Goal: Subscribe to service/newsletter

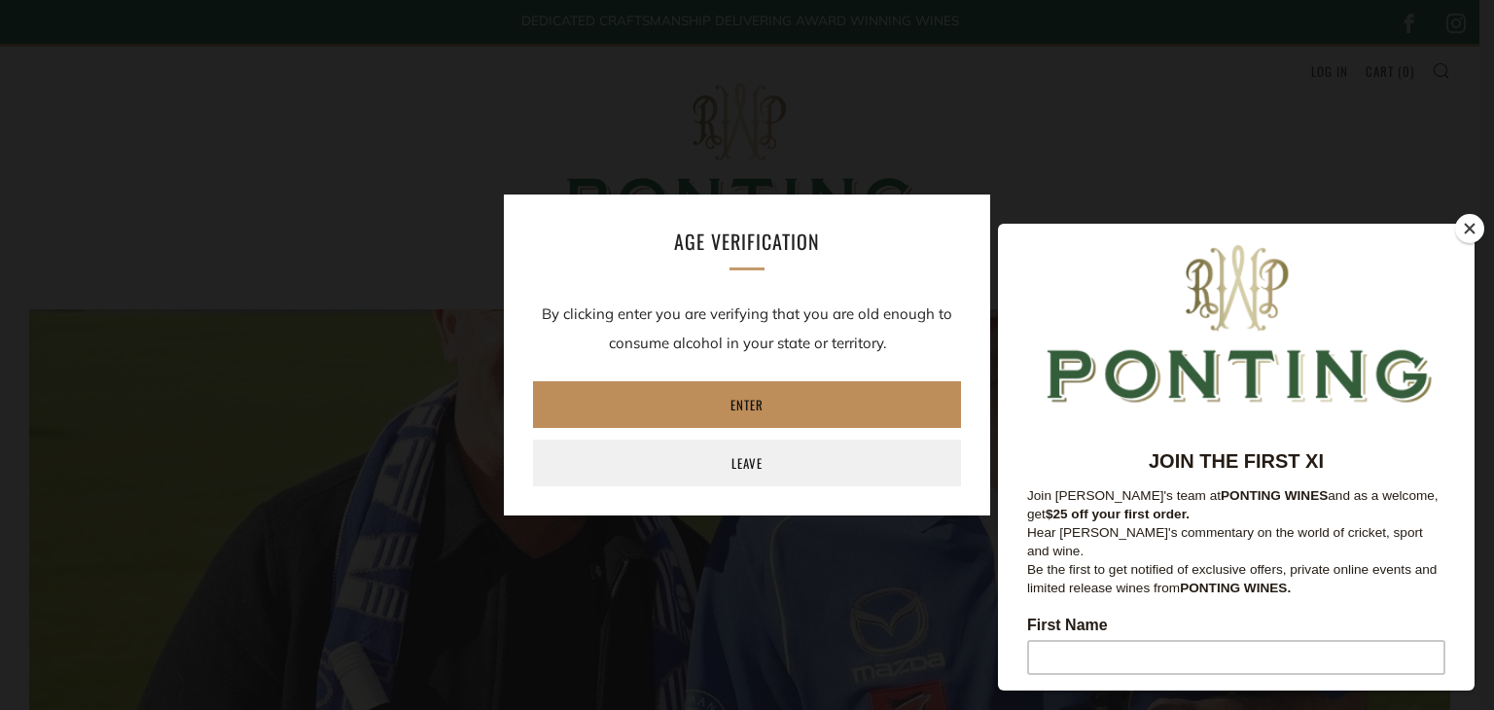
click at [747, 402] on link "Enter" at bounding box center [747, 404] width 428 height 47
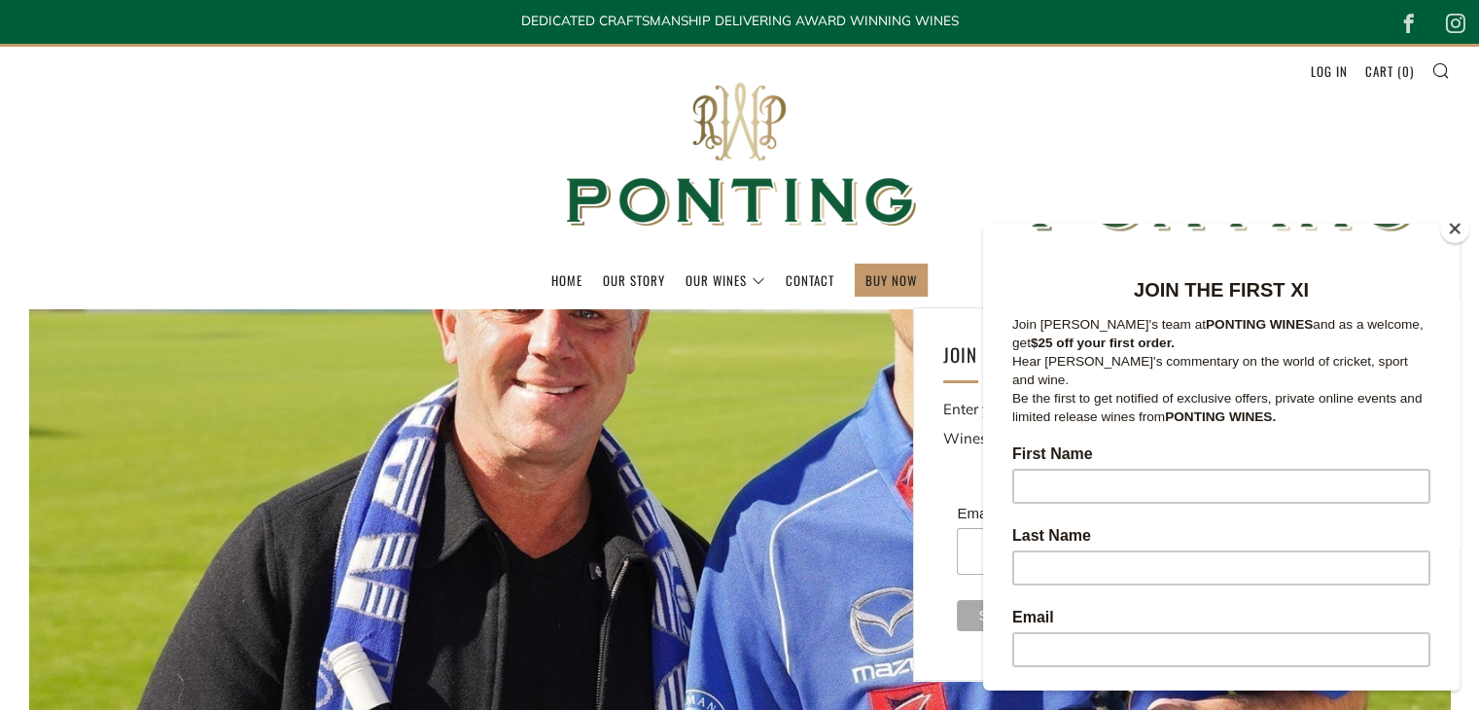
scroll to position [38, 0]
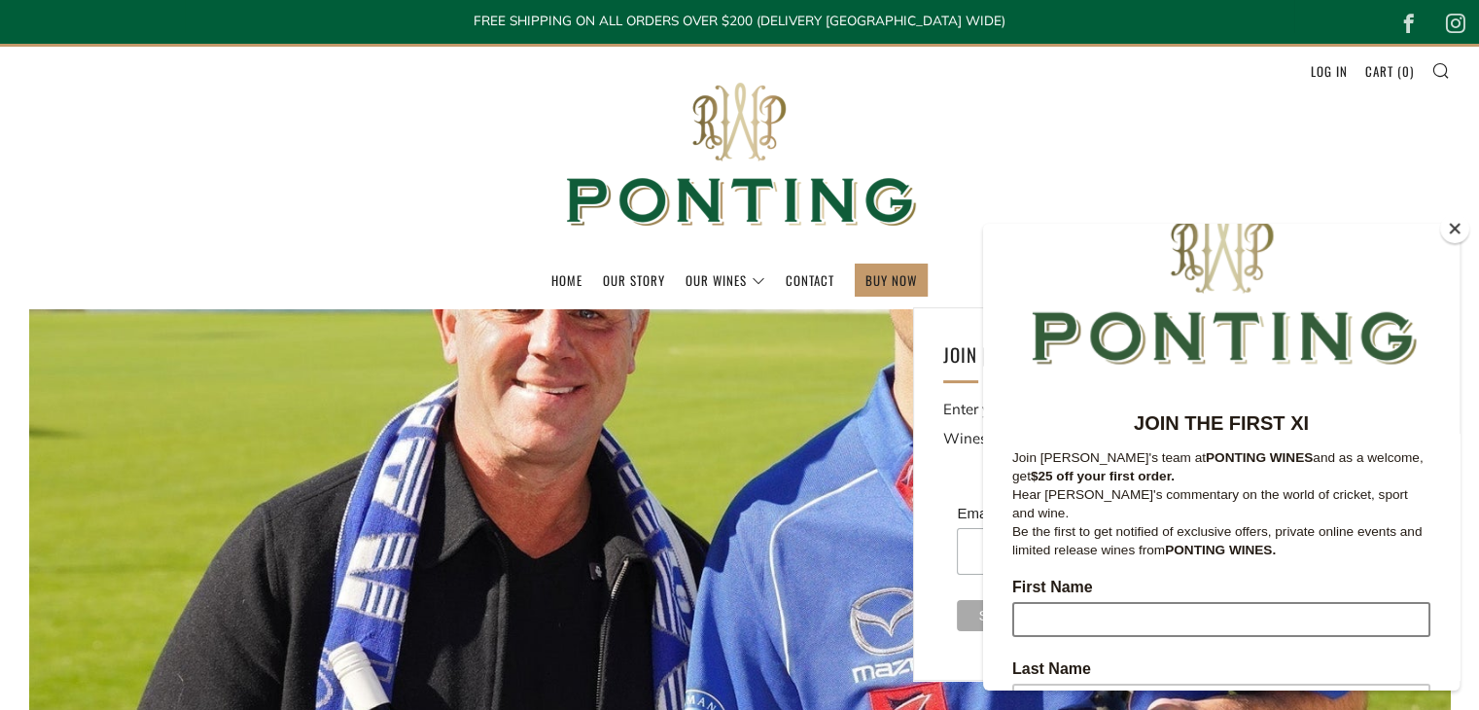
click at [1048, 602] on input "First Name" at bounding box center [1221, 619] width 418 height 35
type input "[PERSON_NAME]"
type input "Potter"
type input "[EMAIL_ADDRESS][DOMAIN_NAME]"
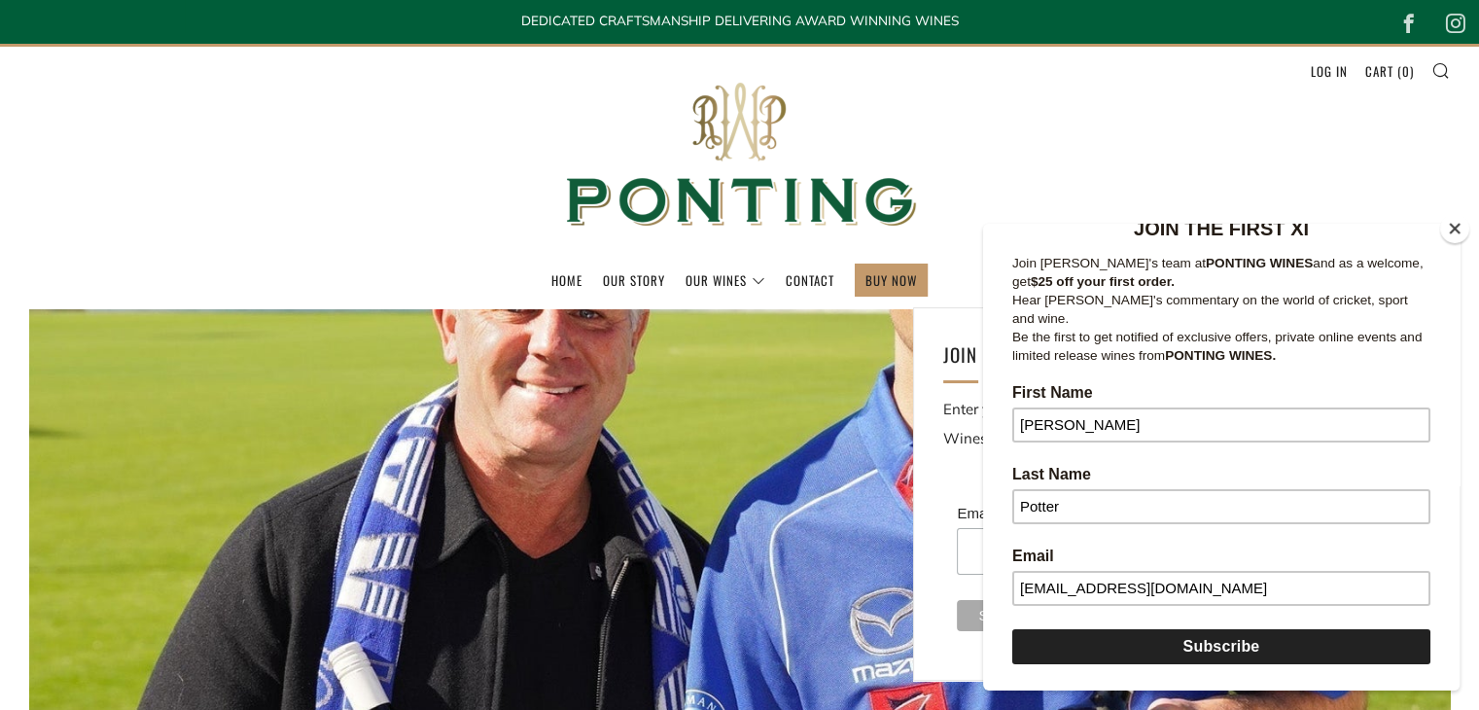
click at [1211, 629] on input "Subscribe" at bounding box center [1221, 646] width 418 height 35
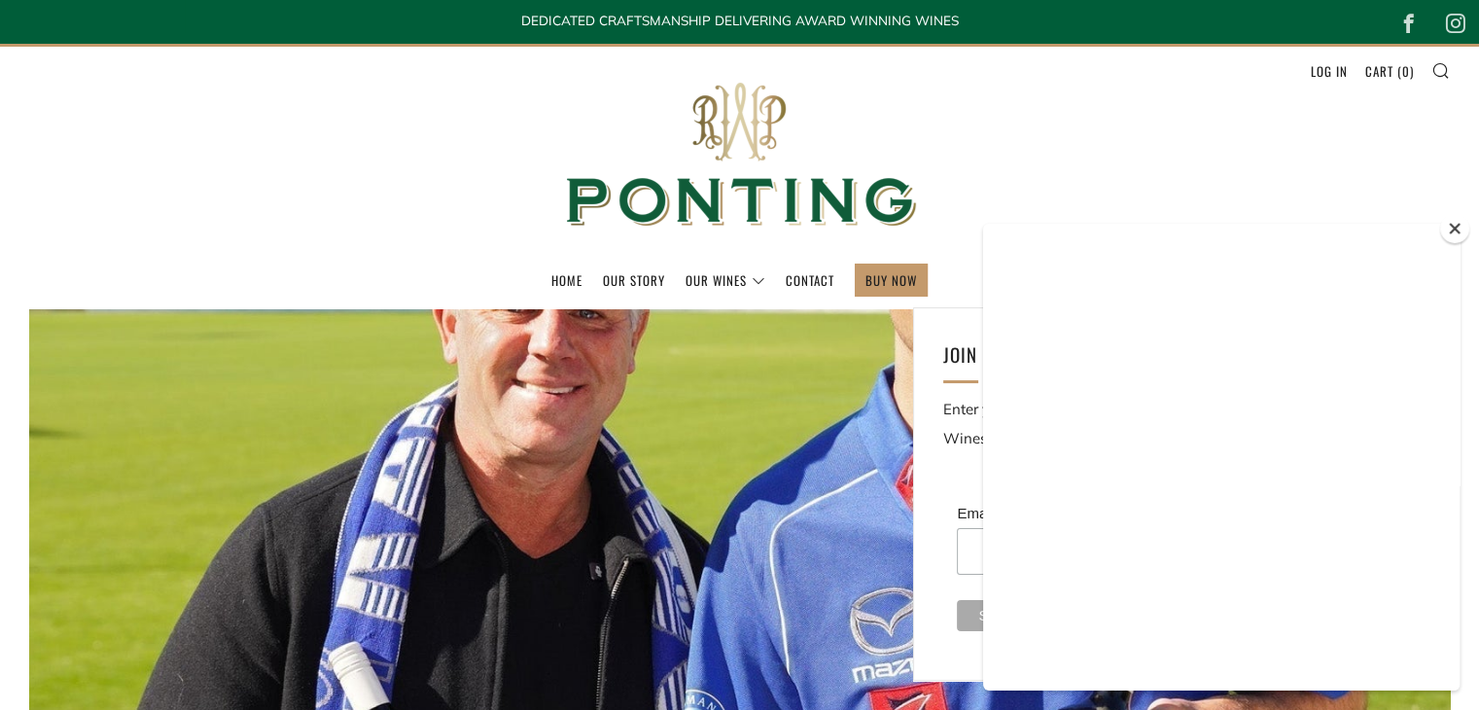
scroll to position [0, 0]
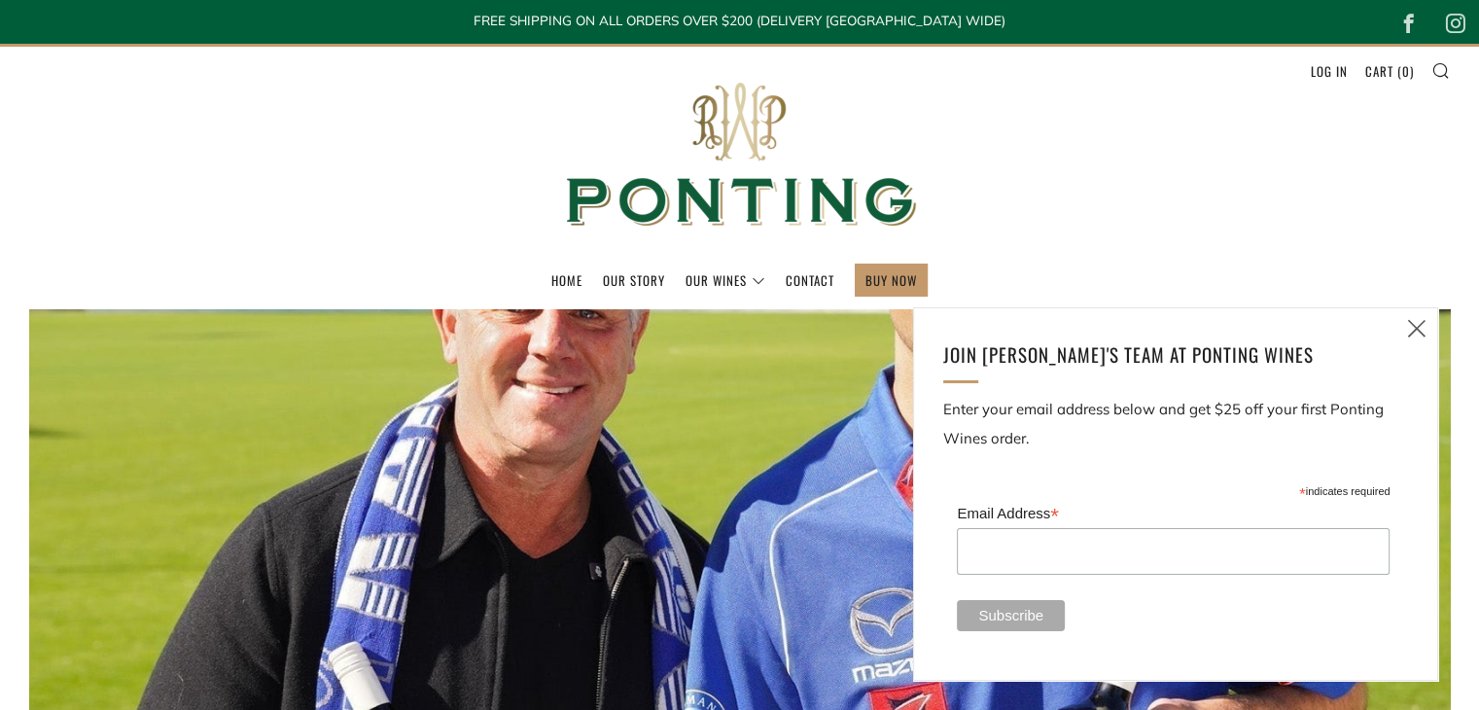
click at [1462, 527] on div at bounding box center [739, 547] width 1479 height 476
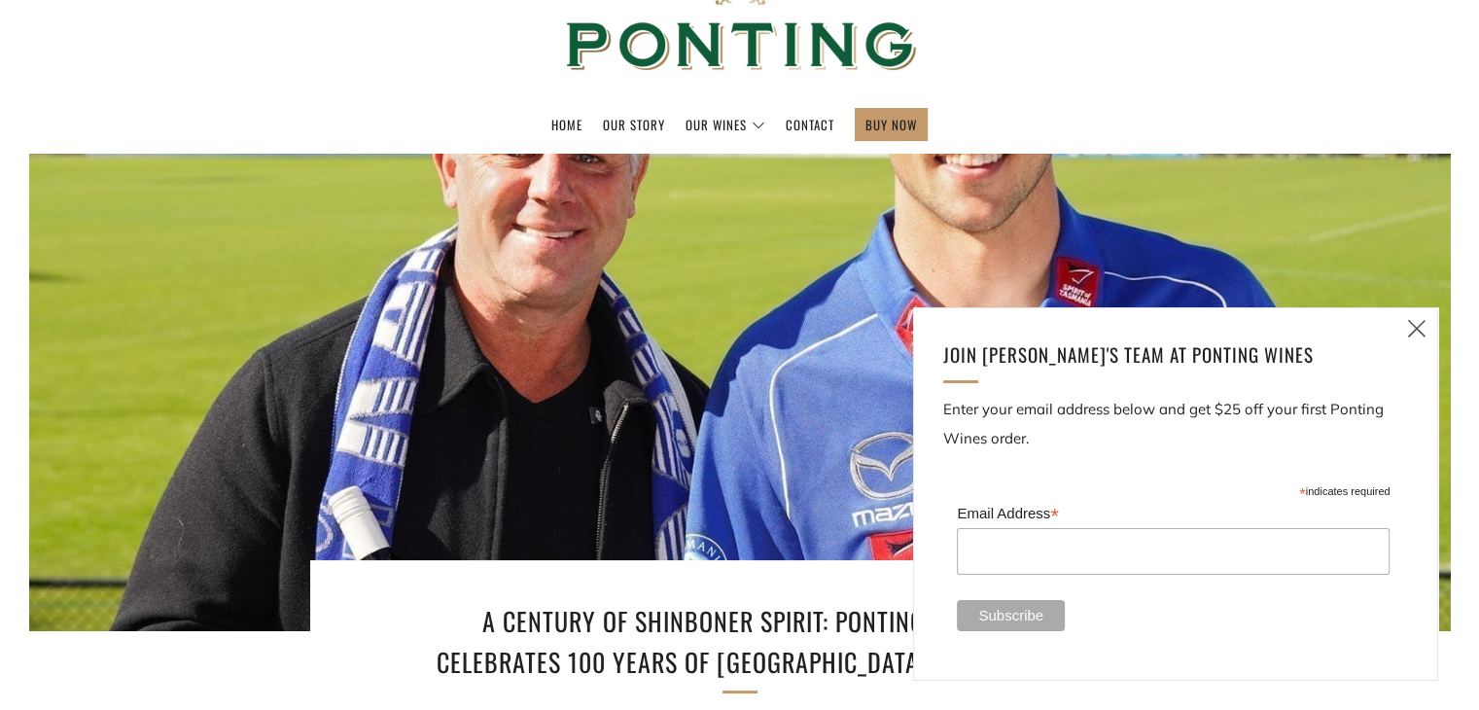
scroll to position [292, 0]
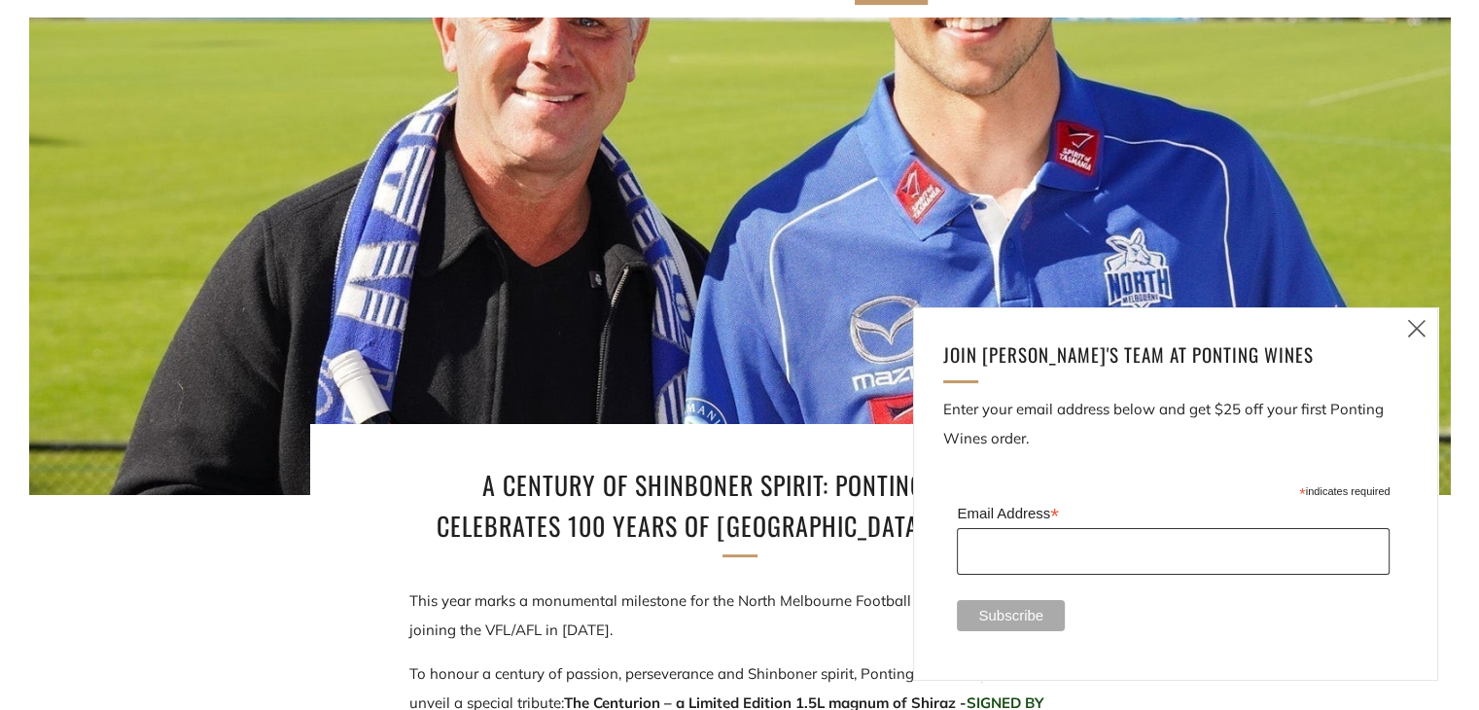
click at [980, 546] on input "Email Address *" at bounding box center [1173, 551] width 433 height 47
type input "[EMAIL_ADDRESS][DOMAIN_NAME]"
click at [1004, 623] on input "Subscribe" at bounding box center [1011, 615] width 108 height 31
